Goal: Use online tool/utility

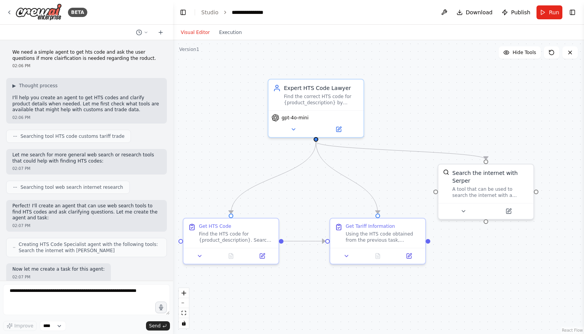
scroll to position [1811, 0]
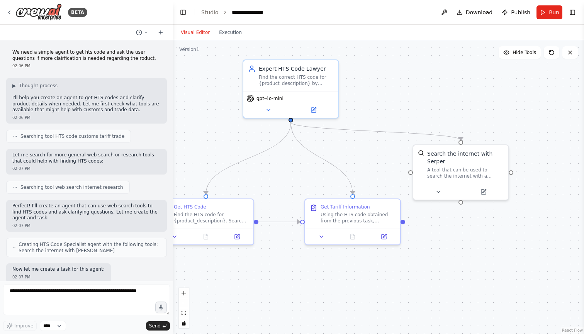
scroll to position [1811, 0]
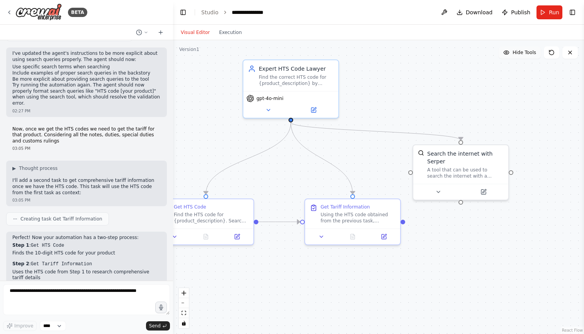
click at [530, 52] on span "Hide Tools" at bounding box center [525, 52] width 24 height 6
click at [530, 52] on span "Show Tools" at bounding box center [523, 52] width 25 height 6
click at [574, 12] on button "Toggle Right Sidebar" at bounding box center [572, 12] width 11 height 11
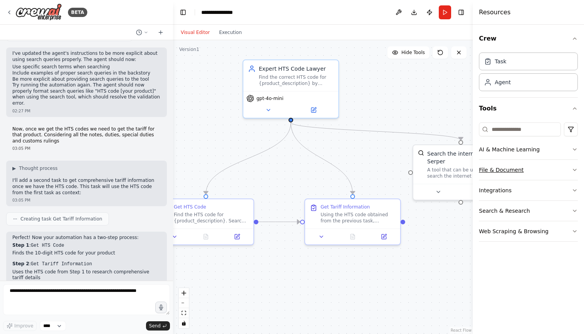
click at [519, 174] on button "File & Document" at bounding box center [528, 170] width 99 height 20
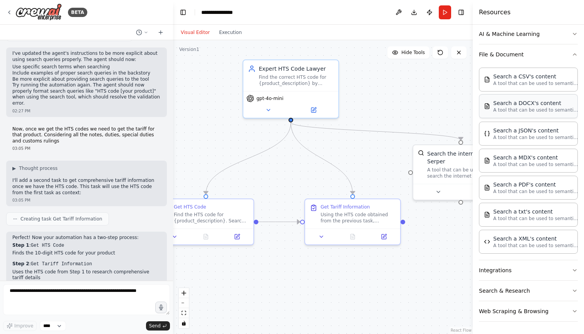
scroll to position [115, 0]
click at [497, 268] on button "Integrations" at bounding box center [528, 270] width 99 height 20
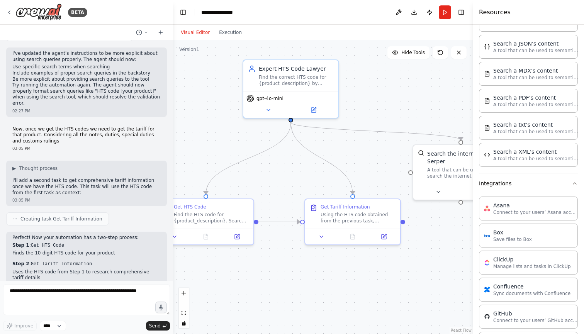
click at [508, 187] on button "Integrations" at bounding box center [528, 183] width 99 height 20
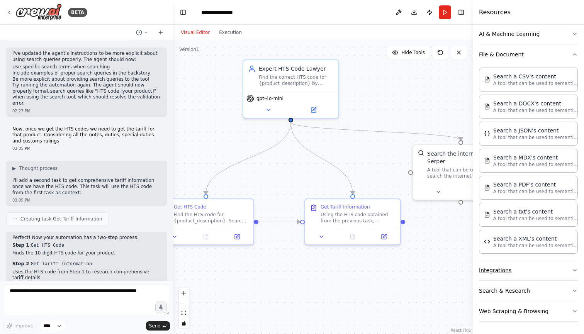
scroll to position [0, 0]
click at [506, 310] on button "Web Scraping & Browsing" at bounding box center [528, 311] width 99 height 20
click at [506, 292] on button "Search & Research" at bounding box center [528, 291] width 99 height 20
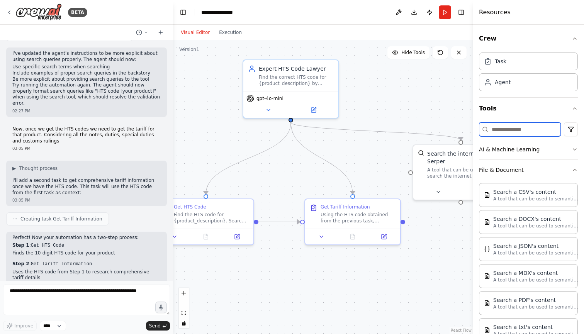
click at [515, 129] on input at bounding box center [520, 129] width 82 height 14
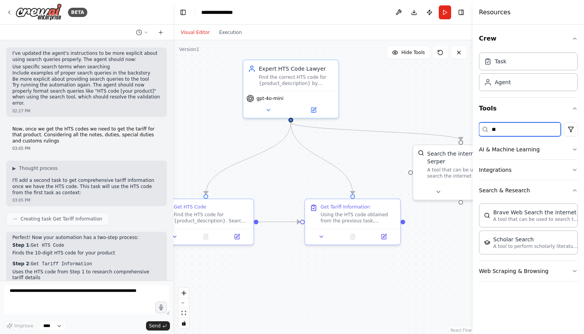
type input "***"
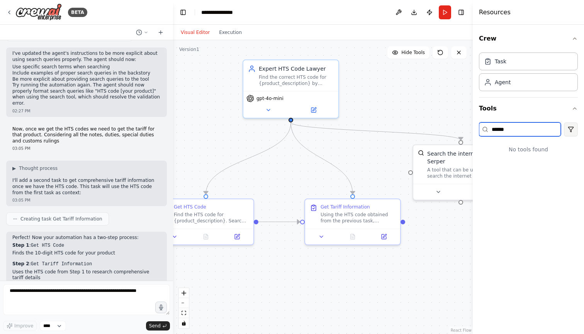
type input "******"
click at [565, 131] on html "BETA We need a simple agent to get hts code and ask the user questions if more …" at bounding box center [292, 167] width 584 height 334
click at [548, 126] on html "BETA We need a simple agent to get hts code and ask the user questions if more …" at bounding box center [292, 167] width 584 height 334
click at [541, 126] on input "******" at bounding box center [520, 129] width 82 height 14
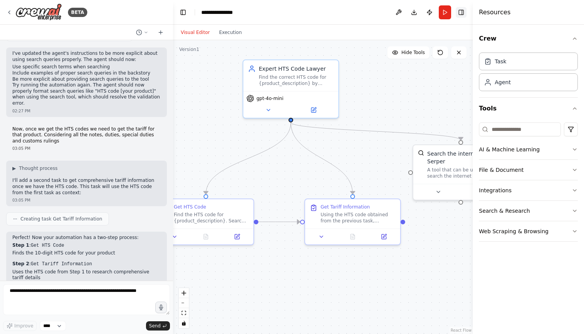
click at [464, 10] on button "Toggle Right Sidebar" at bounding box center [461, 12] width 11 height 11
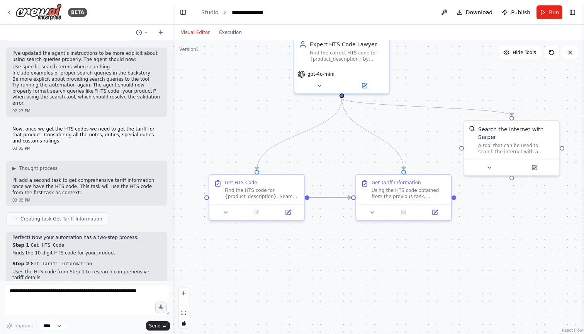
drag, startPoint x: 238, startPoint y: 265, endPoint x: 289, endPoint y: 241, distance: 56.5
click at [289, 241] on div ".deletable-edge-delete-btn { width: 20px; height: 20px; border: 0px solid #ffff…" at bounding box center [378, 187] width 411 height 294
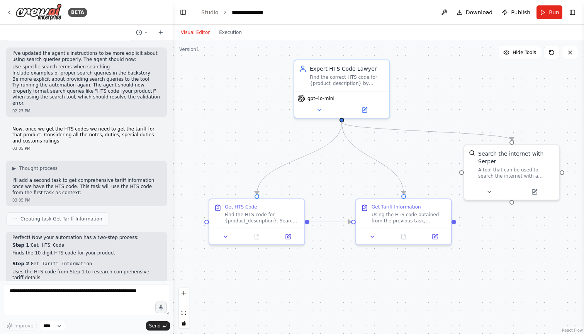
drag, startPoint x: 289, startPoint y: 241, endPoint x: 289, endPoint y: 290, distance: 49.8
click at [290, 290] on div ".deletable-edge-delete-btn { width: 20px; height: 20px; border: 0px solid #ffff…" at bounding box center [378, 187] width 411 height 294
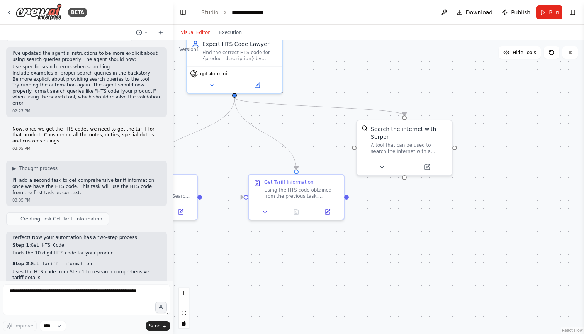
drag, startPoint x: 487, startPoint y: 268, endPoint x: 379, endPoint y: 219, distance: 119.1
click at [379, 219] on div ".deletable-edge-delete-btn { width: 20px; height: 20px; border: 0px solid #ffff…" at bounding box center [378, 187] width 411 height 294
drag, startPoint x: 330, startPoint y: 202, endPoint x: 312, endPoint y: 204, distance: 17.9
click at [312, 204] on div "Get Tariff Information Using the HTS code obtained from the previous task, rese…" at bounding box center [281, 195] width 97 height 47
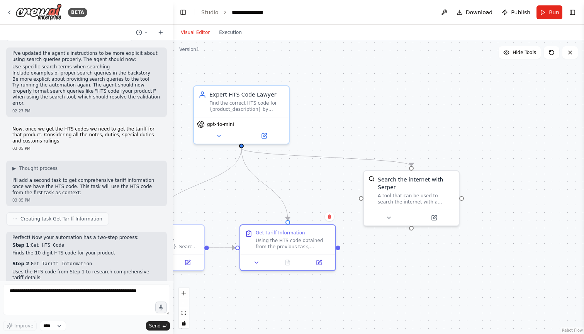
drag, startPoint x: 386, startPoint y: 241, endPoint x: 392, endPoint y: 291, distance: 50.2
click at [393, 292] on div ".deletable-edge-delete-btn { width: 20px; height: 20px; border: 0px solid #ffff…" at bounding box center [378, 187] width 411 height 294
click at [462, 198] on div at bounding box center [461, 197] width 5 height 5
click at [464, 196] on div ".deletable-edge-delete-btn { width: 20px; height: 20px; border: 0px solid #ffff…" at bounding box center [378, 187] width 411 height 294
drag, startPoint x: 462, startPoint y: 198, endPoint x: 500, endPoint y: 168, distance: 48.1
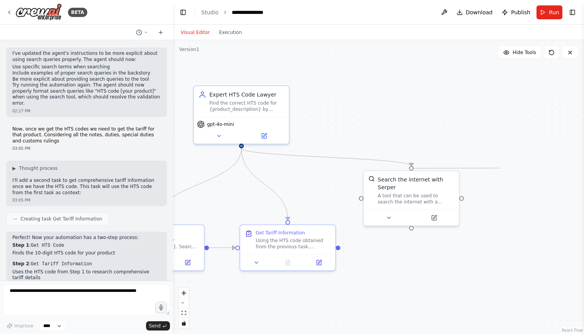
click at [500, 168] on div ".deletable-edge-delete-btn { width: 20px; height: 20px; border: 0px solid #ffff…" at bounding box center [378, 187] width 411 height 294
drag, startPoint x: 339, startPoint y: 248, endPoint x: 394, endPoint y: 258, distance: 56.1
click at [394, 258] on div ".deletable-edge-delete-btn { width: 20px; height: 20px; border: 0px solid #ffff…" at bounding box center [378, 187] width 411 height 294
click at [338, 248] on div at bounding box center [338, 246] width 5 height 5
drag, startPoint x: 339, startPoint y: 248, endPoint x: 416, endPoint y: 263, distance: 78.3
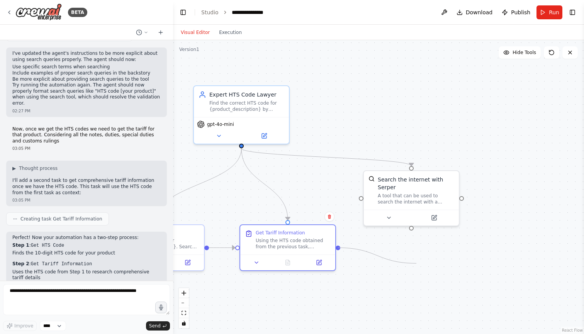
click at [416, 263] on div ".deletable-edge-delete-btn { width: 20px; height: 20px; border: 0px solid #ffff…" at bounding box center [378, 187] width 411 height 294
